Goal: Transaction & Acquisition: Purchase product/service

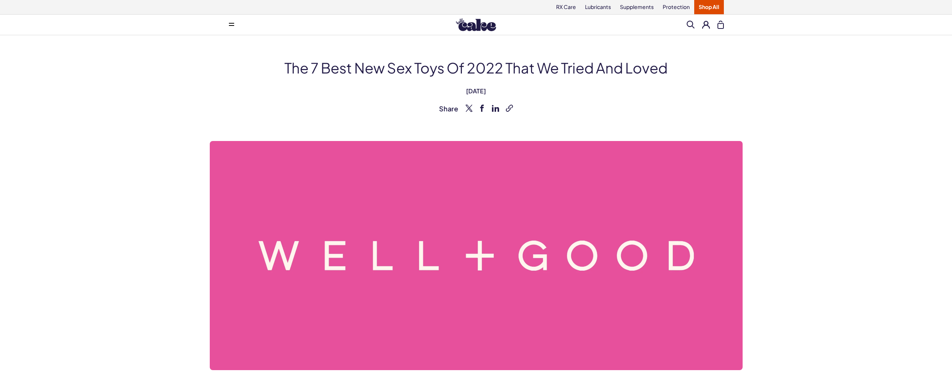
click at [705, 7] on link "Shop All" at bounding box center [709, 7] width 30 height 14
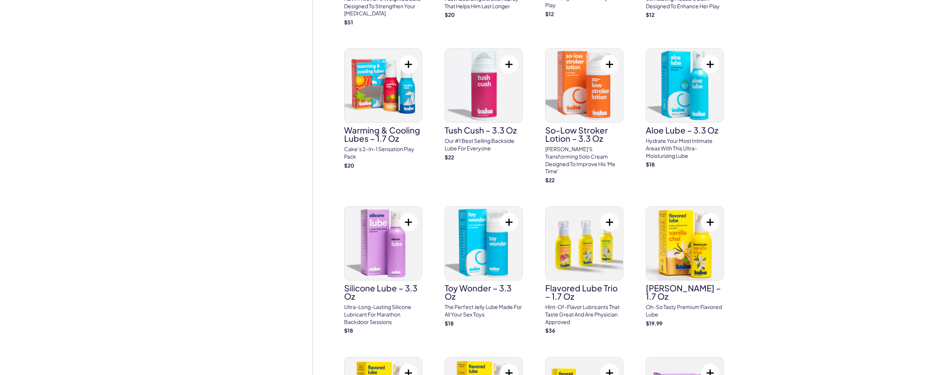
scroll to position [1126, 0]
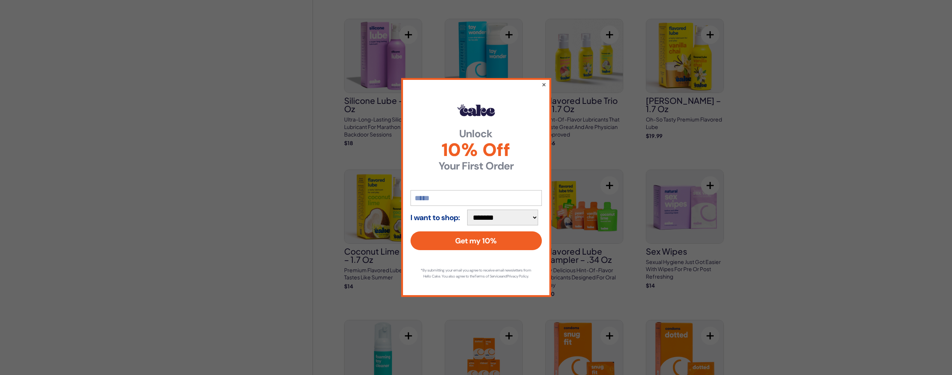
click at [543, 83] on button "×" at bounding box center [543, 84] width 5 height 9
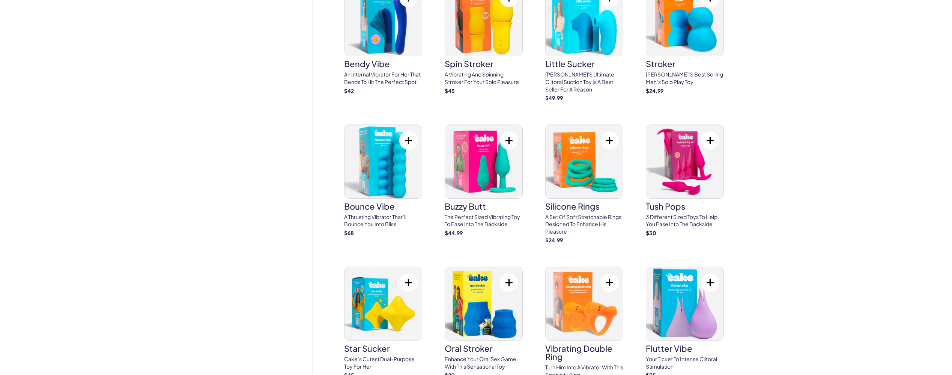
scroll to position [1764, 0]
